Goal: Transaction & Acquisition: Purchase product/service

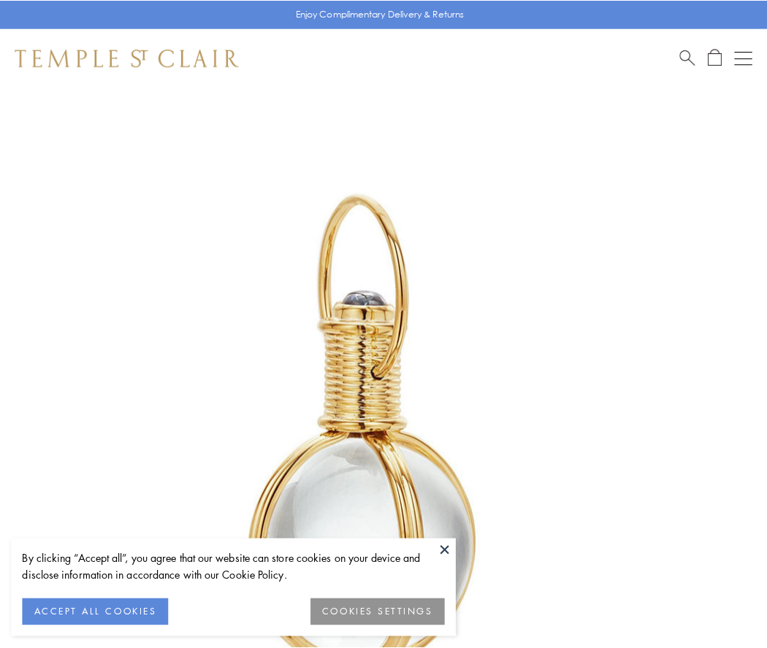
scroll to position [381, 0]
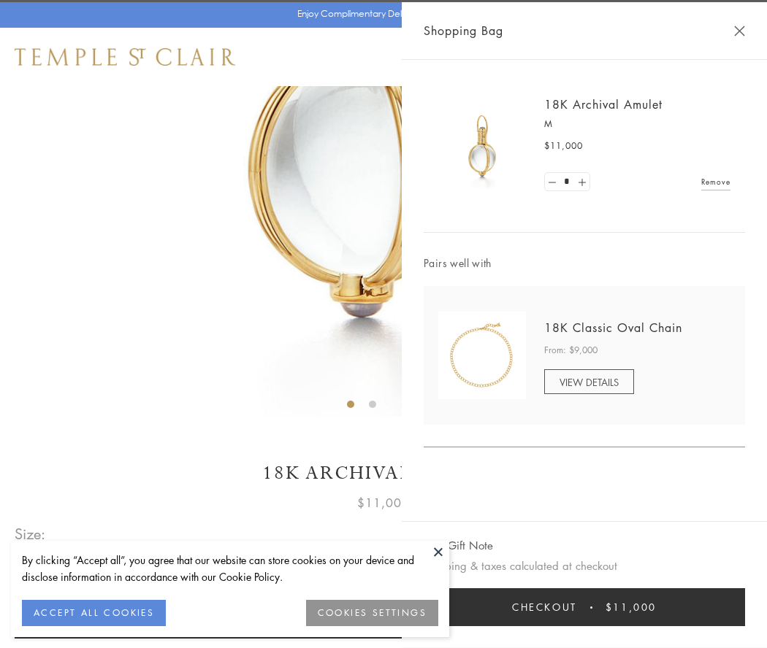
click at [584, 607] on button "Checkout $11,000" at bounding box center [583, 607] width 321 height 38
